Goal: Task Accomplishment & Management: Manage account settings

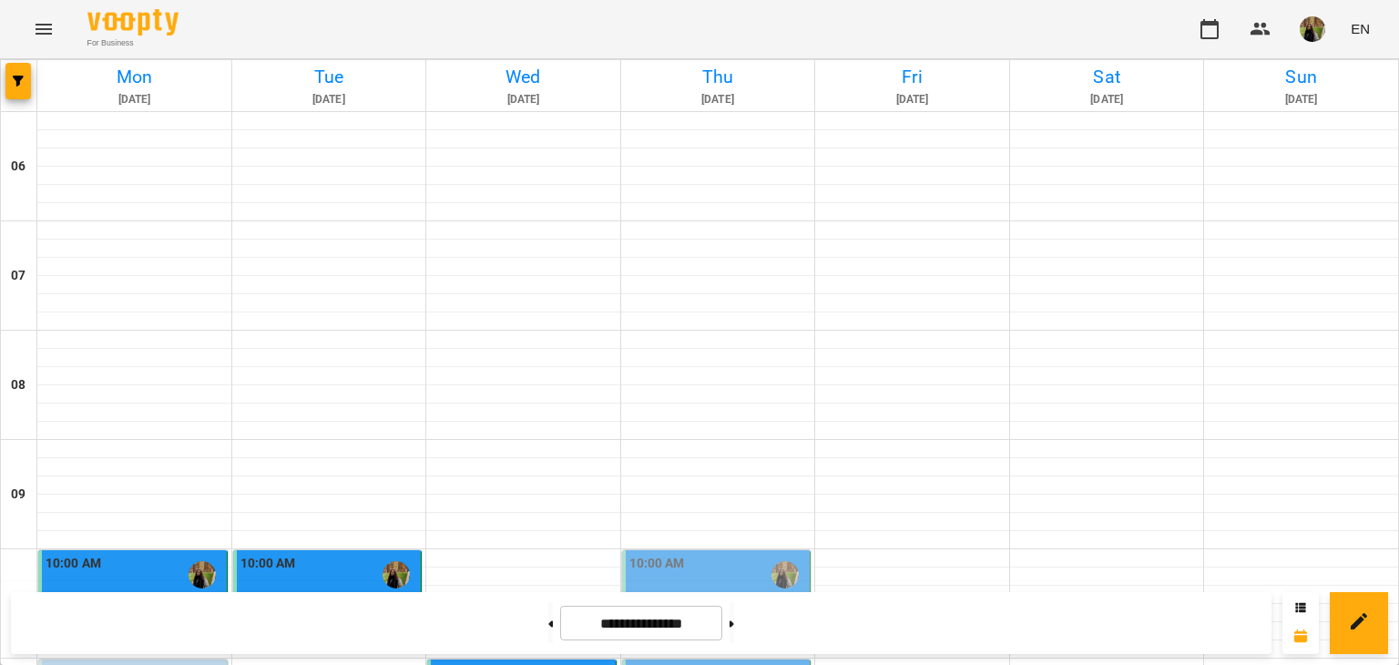
scroll to position [547, 0]
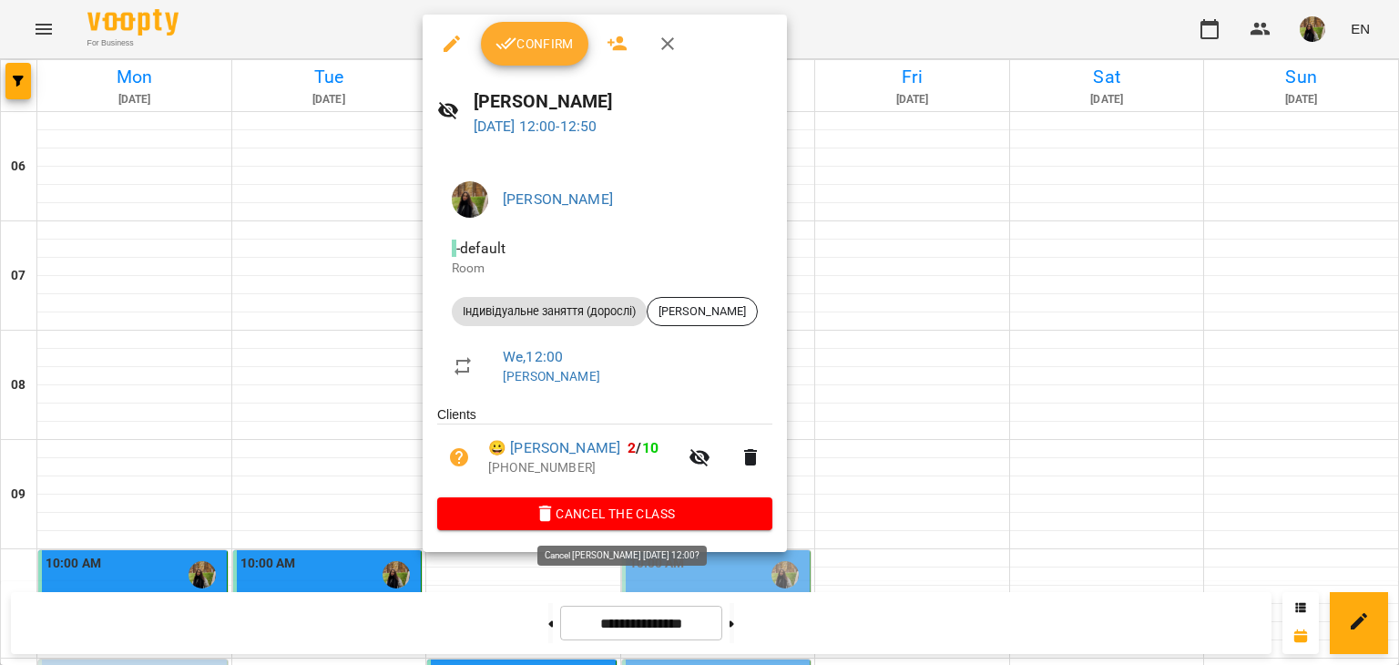
click at [601, 505] on span "Cancel the class" at bounding box center [605, 514] width 306 height 22
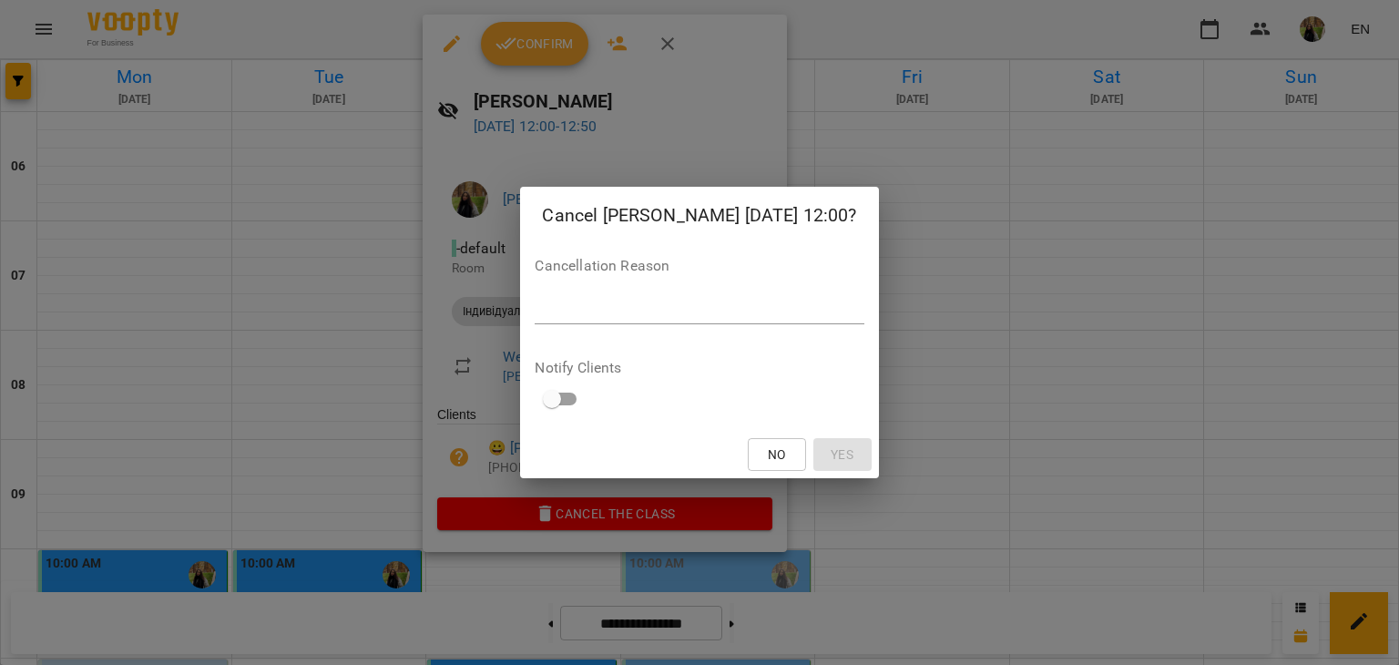
click at [657, 322] on div "*" at bounding box center [699, 309] width 329 height 29
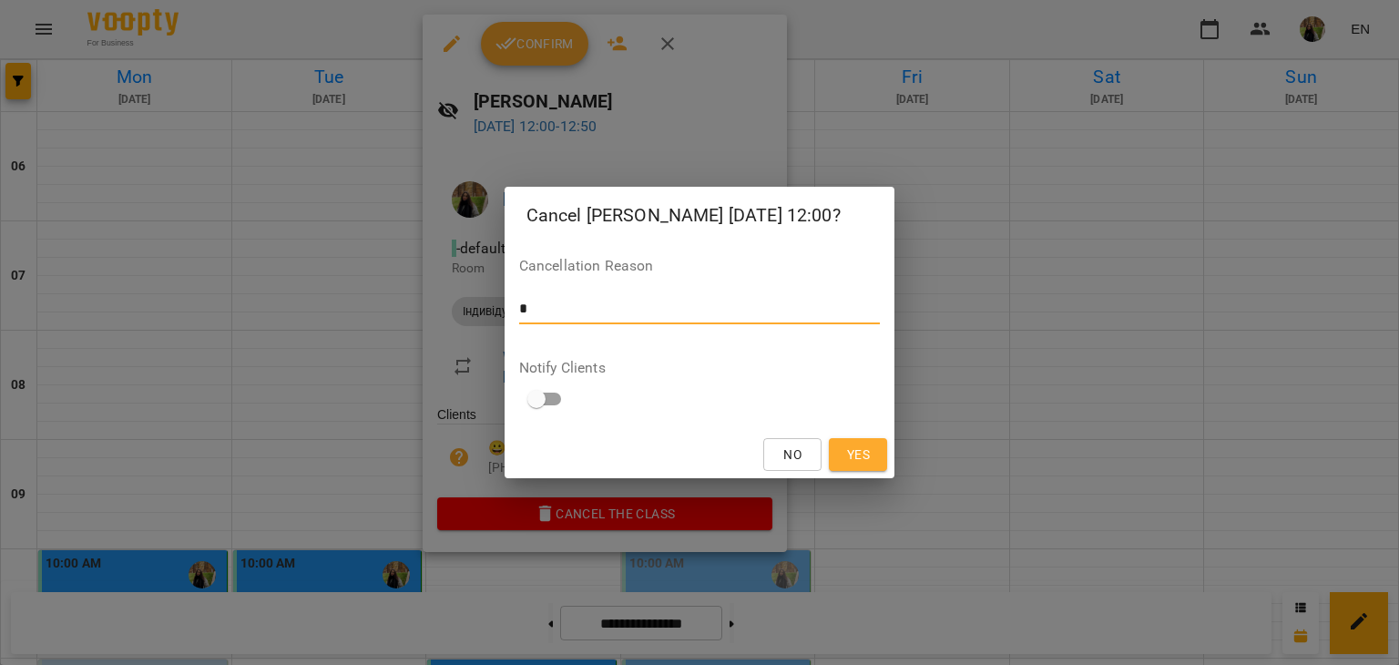
type textarea "*"
click at [860, 457] on span "Yes" at bounding box center [858, 455] width 23 height 22
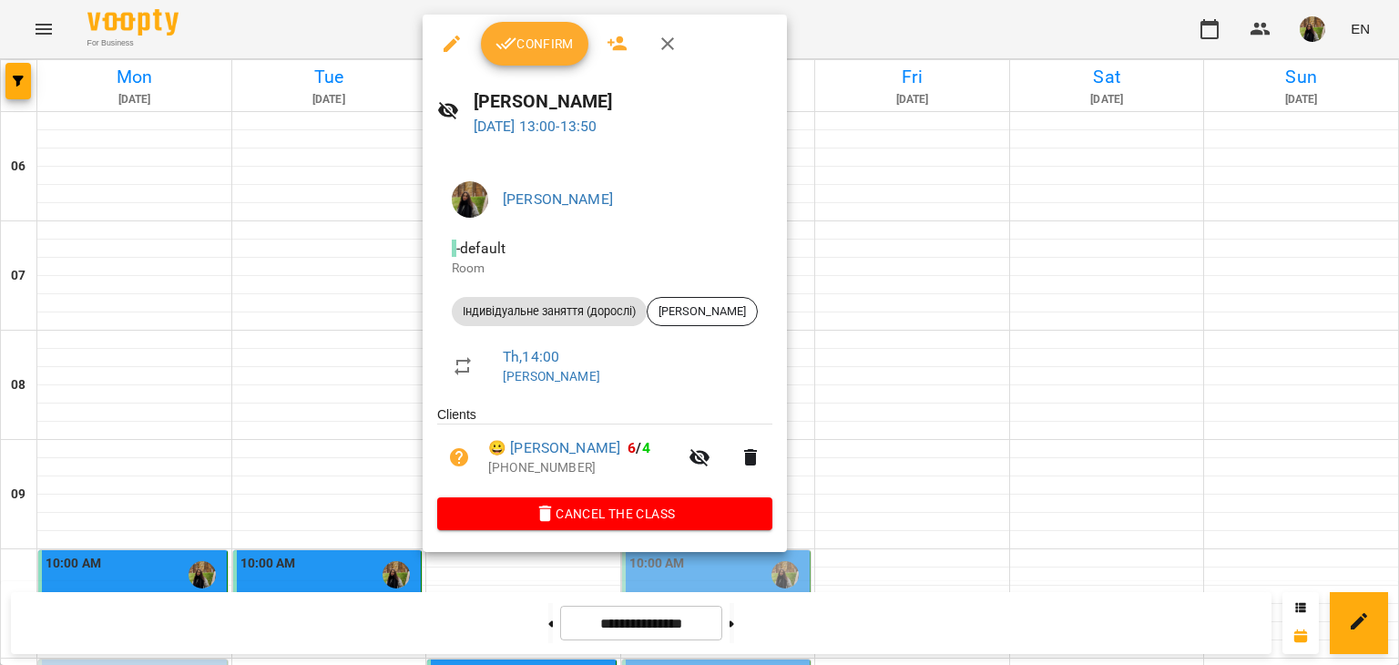
click at [546, 61] on button "Confirm" at bounding box center [534, 44] width 107 height 44
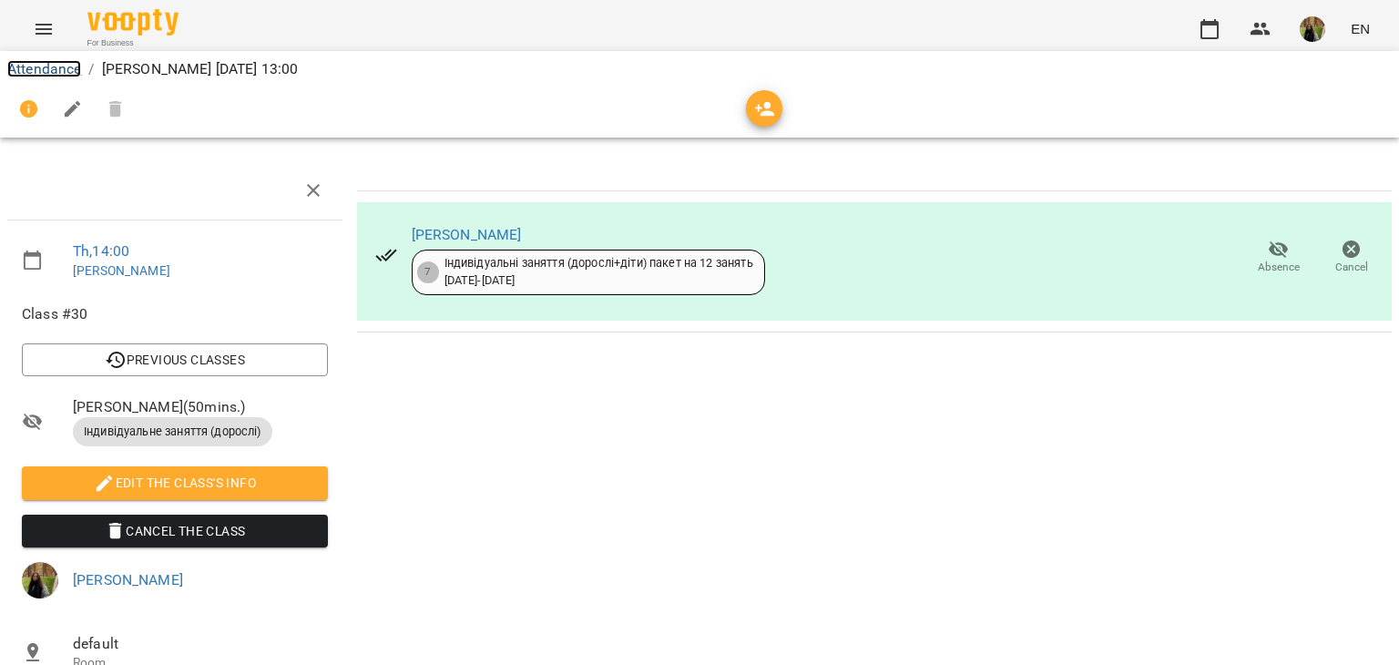
click at [62, 76] on link "Attendance" at bounding box center [44, 68] width 74 height 17
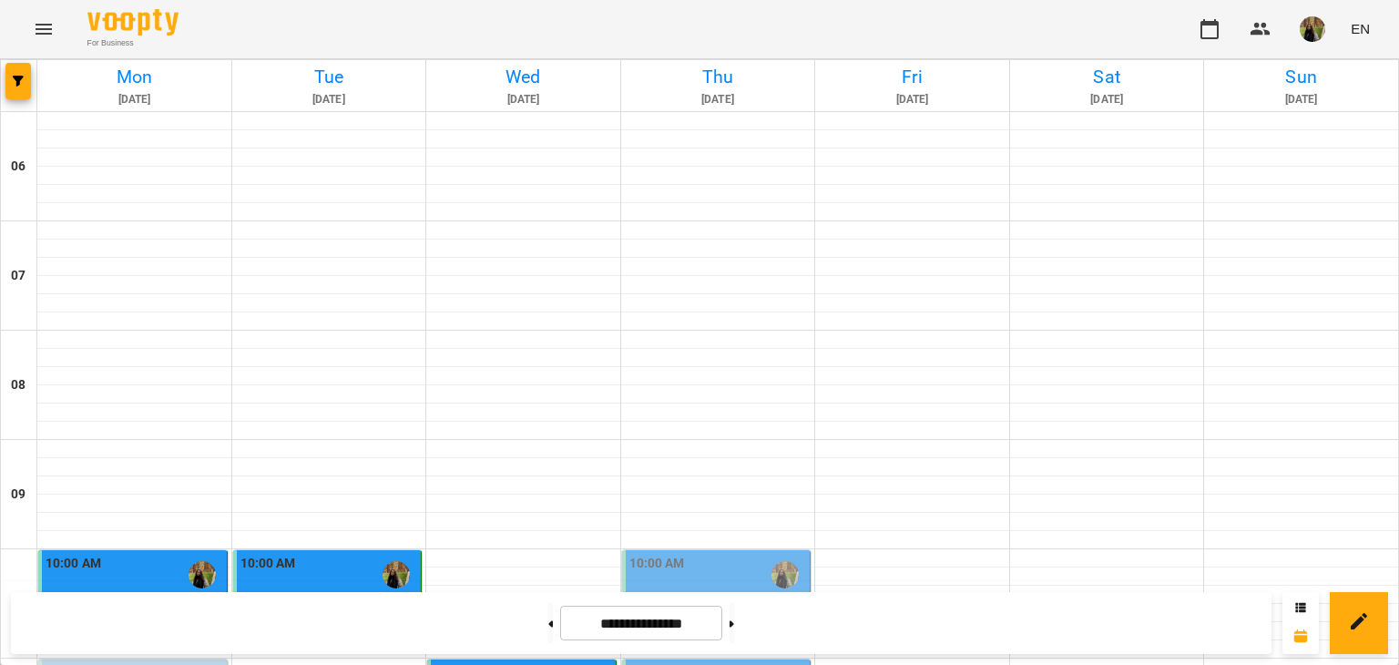
scroll to position [638, 0]
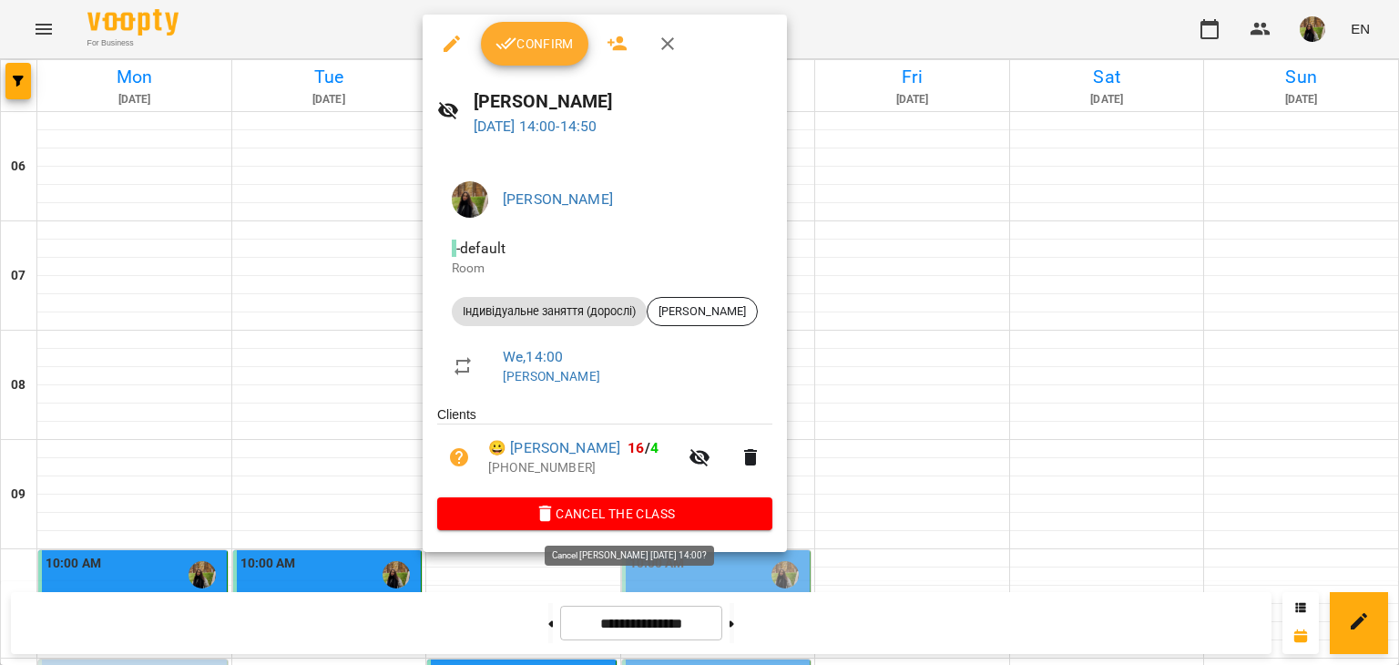
click at [650, 514] on span "Cancel the class" at bounding box center [605, 514] width 306 height 22
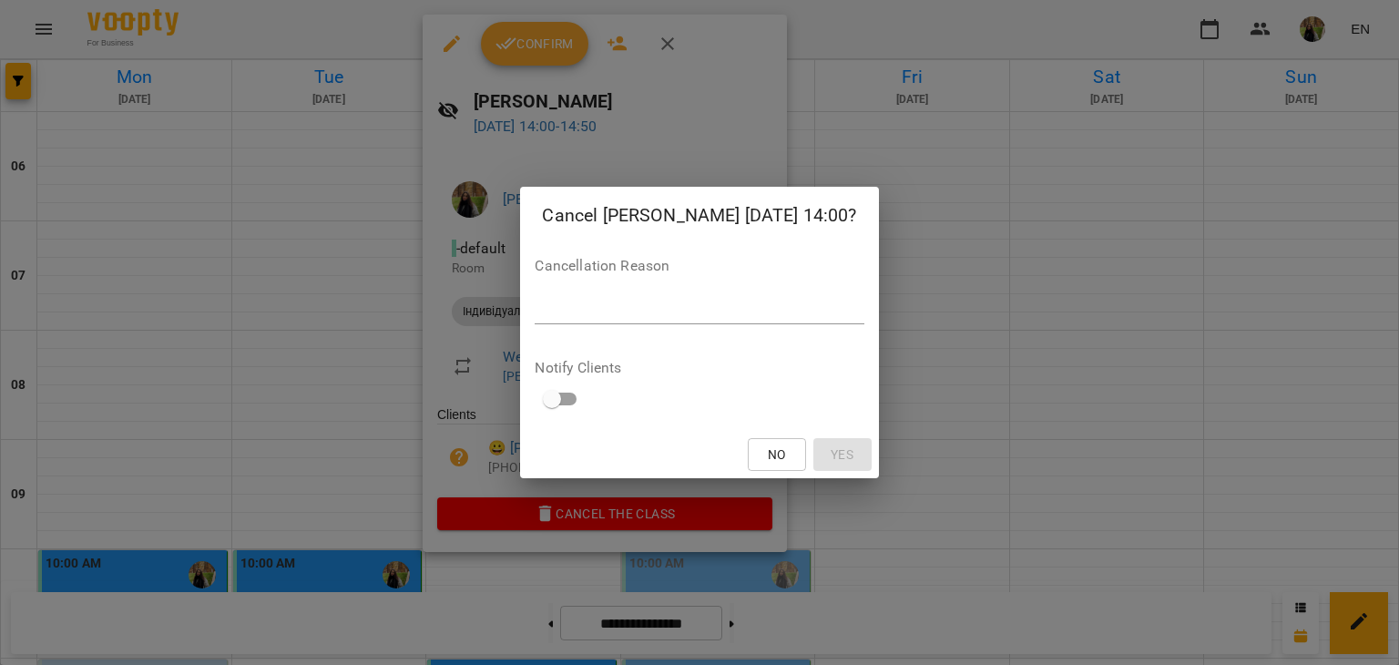
click at [659, 315] on textarea at bounding box center [699, 309] width 329 height 17
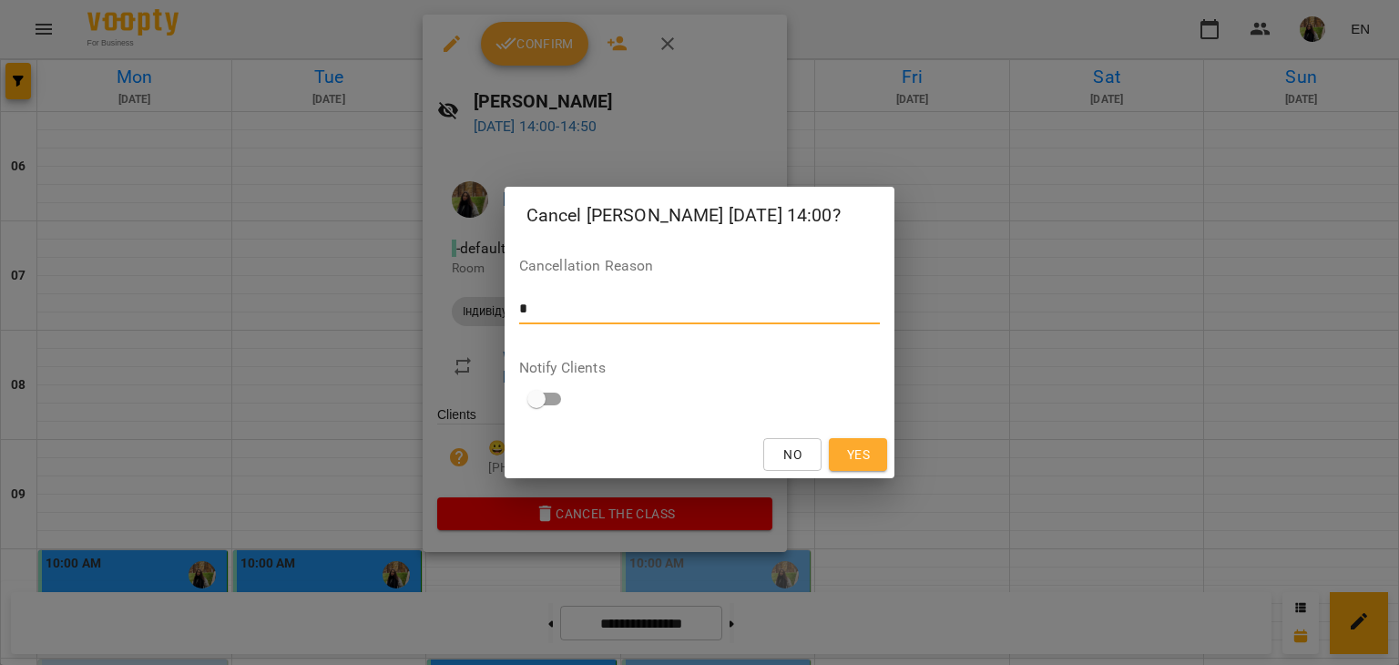
type textarea "*"
click at [855, 457] on span "Yes" at bounding box center [858, 455] width 23 height 22
